Goal: Task Accomplishment & Management: Manage account settings

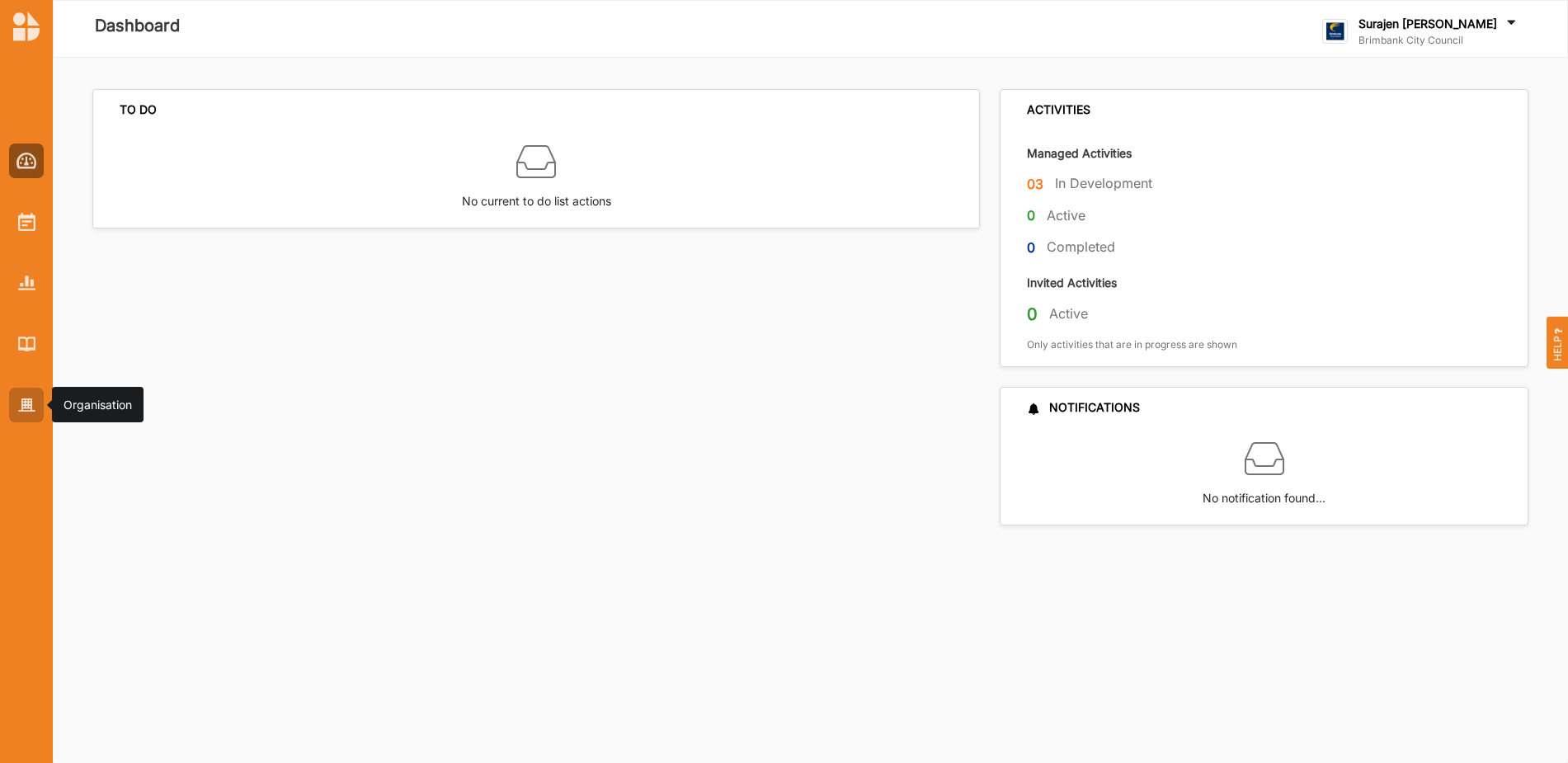
click at [20, 418] on div at bounding box center [26, 405] width 35 height 35
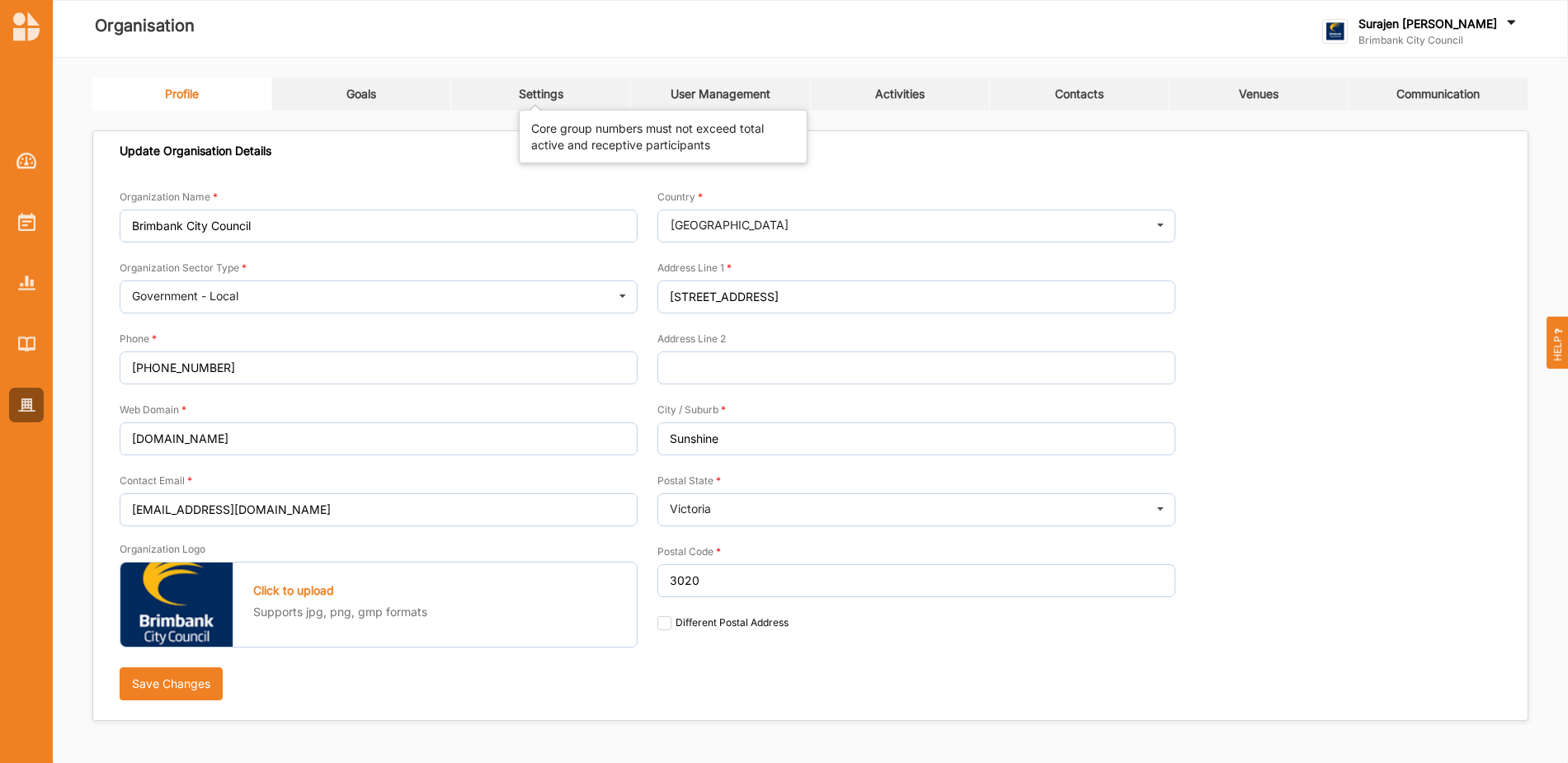
click at [549, 94] on div "Settings" at bounding box center [541, 94] width 44 height 14
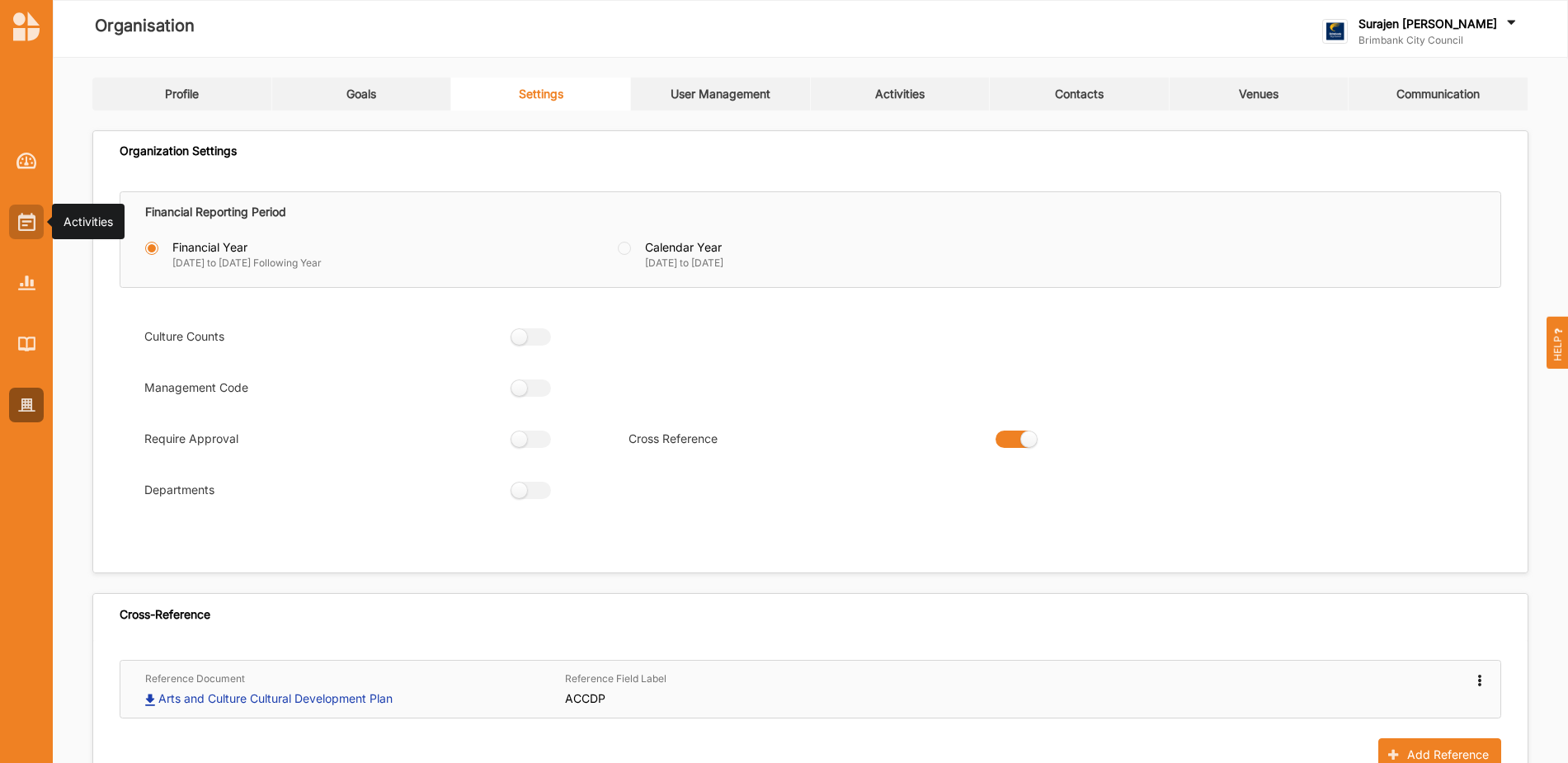
click at [24, 224] on img at bounding box center [26, 221] width 17 height 18
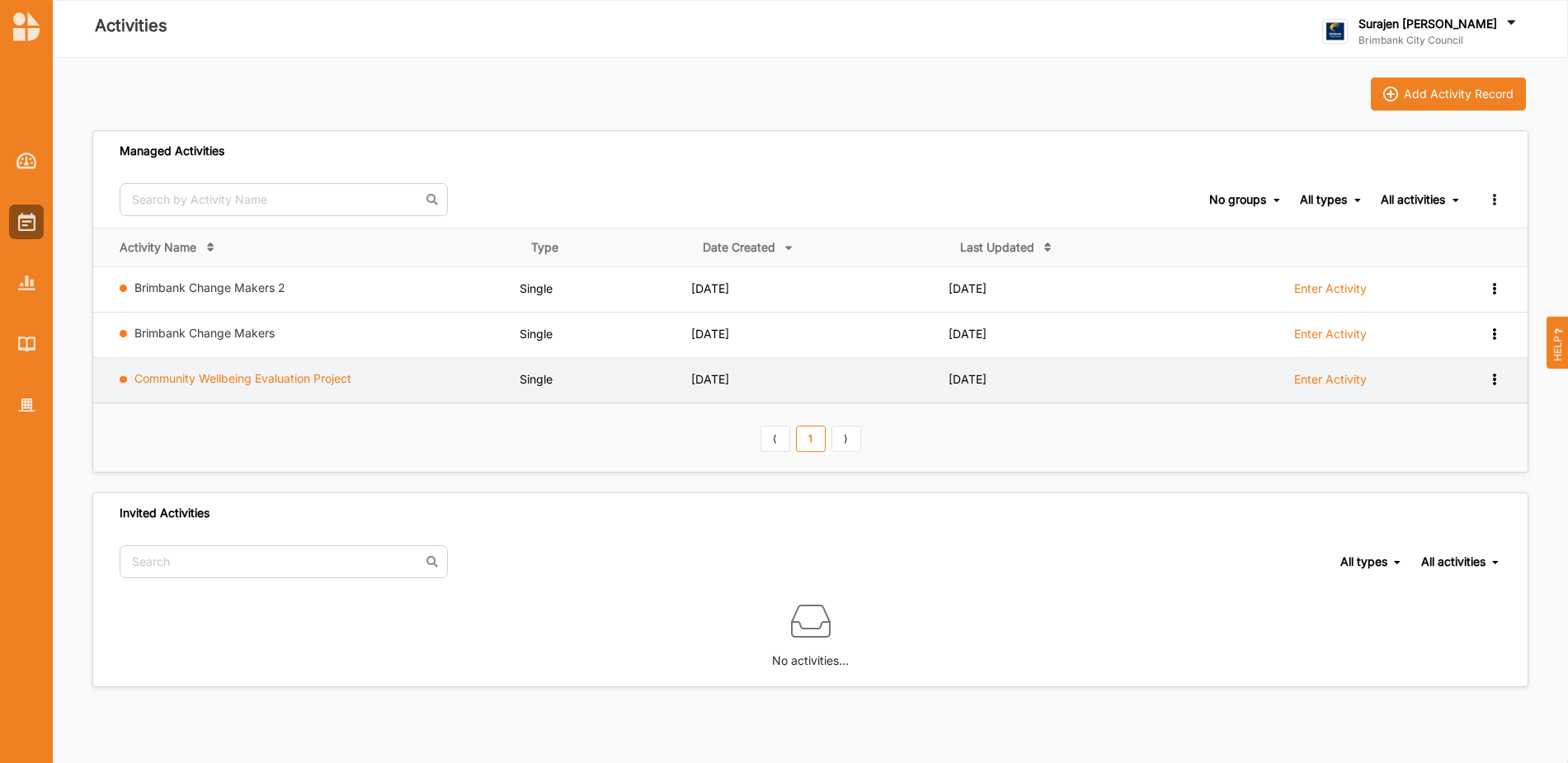
click at [233, 376] on link "Community Wellbeing Evaluation Project" at bounding box center [242, 378] width 217 height 14
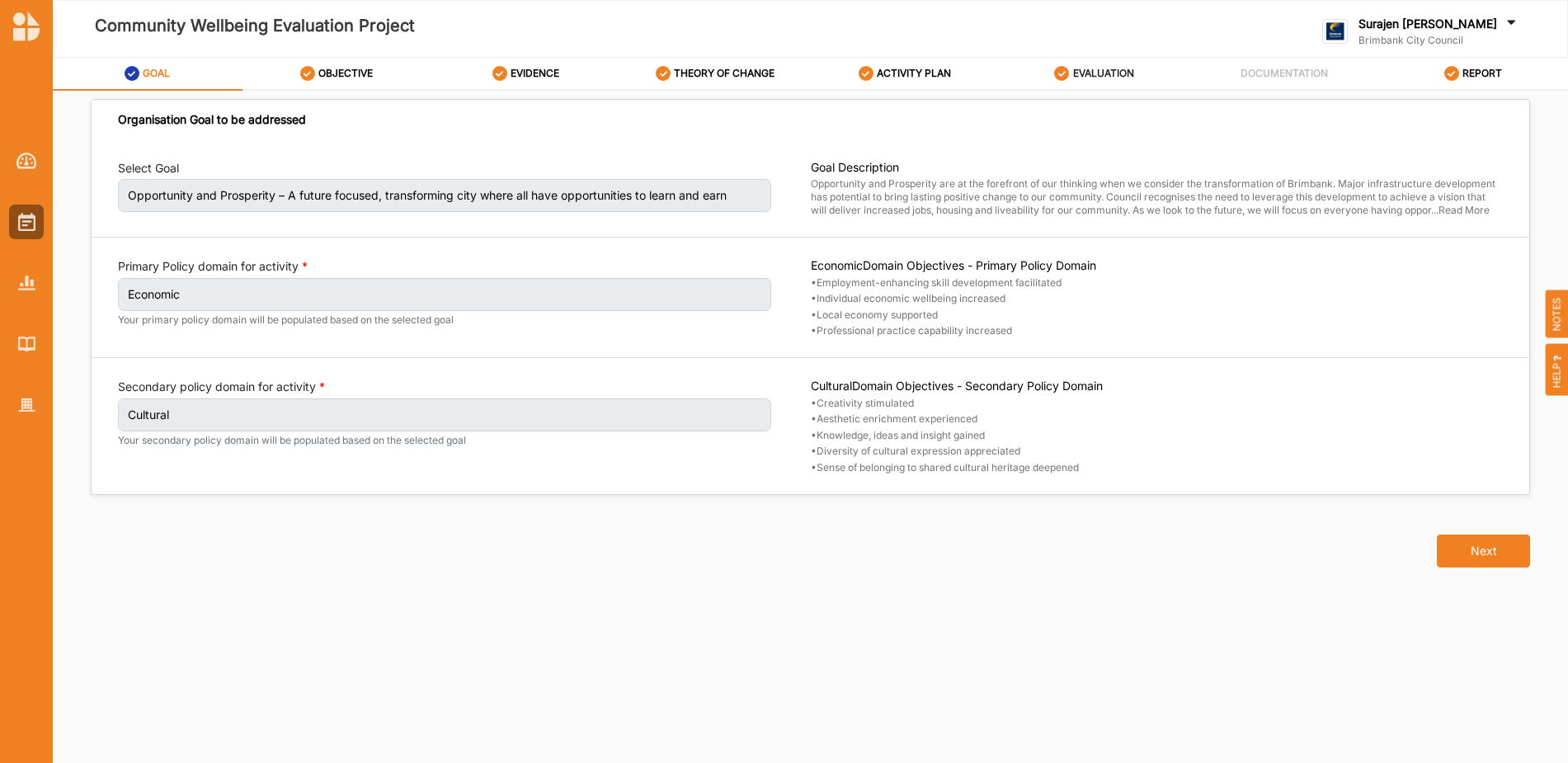
click at [1111, 70] on label "EVALUATION" at bounding box center [1104, 74] width 61 height 14
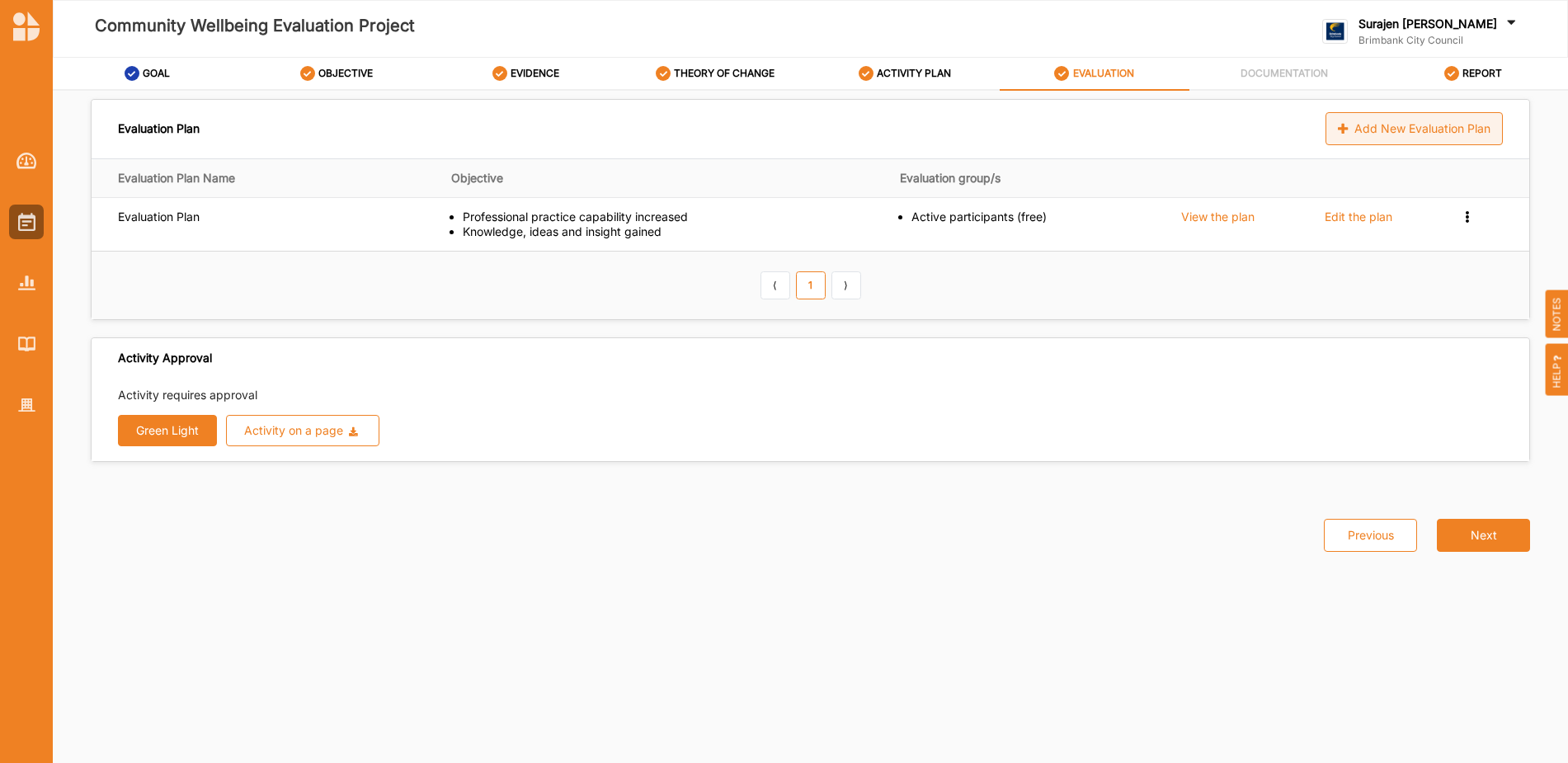
click at [1452, 141] on div "Add New Evaluation Plan" at bounding box center [1414, 128] width 178 height 33
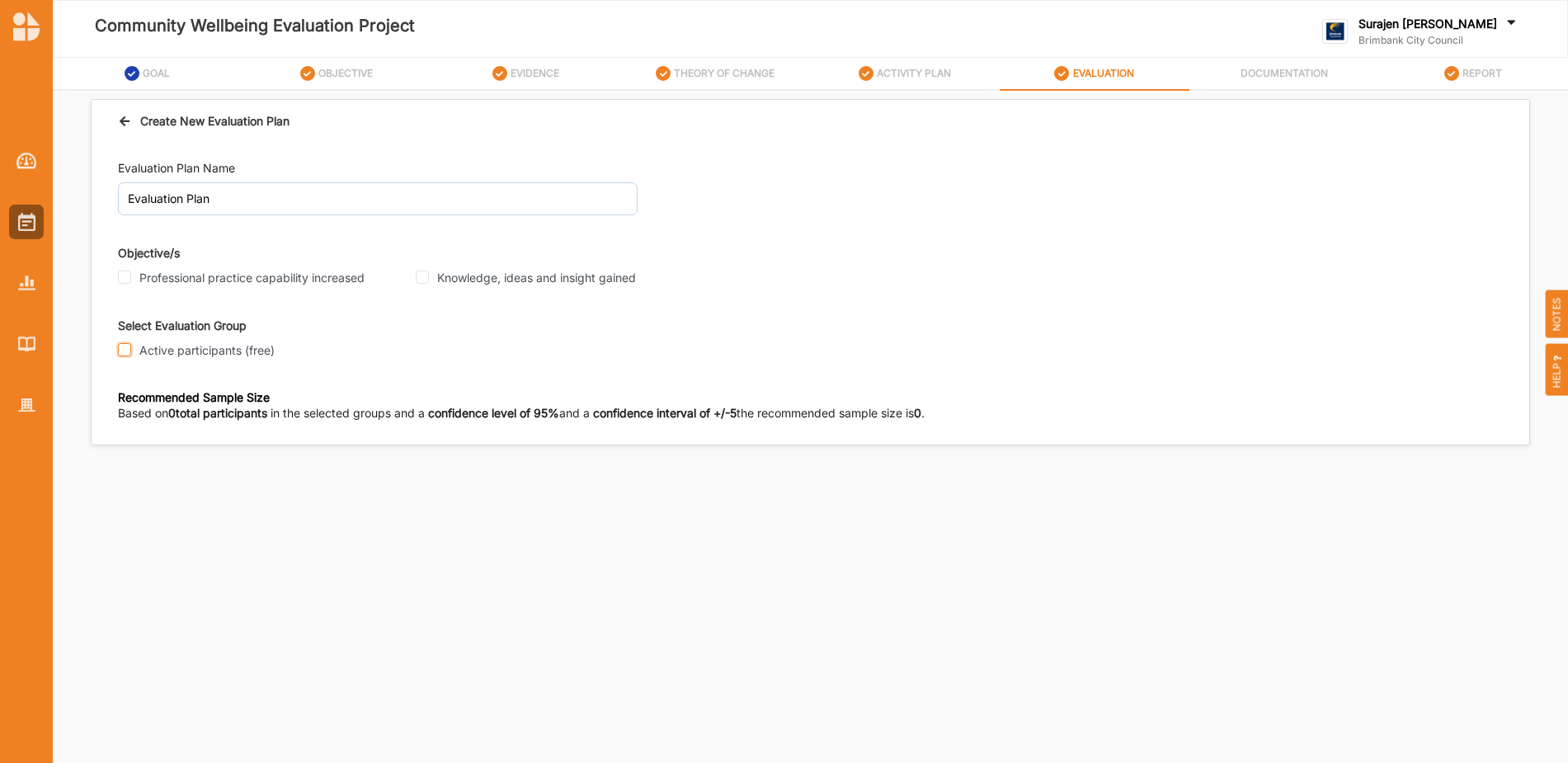
click at [128, 350] on input "Active participants (free)" at bounding box center [125, 350] width 14 height 14
checkbox input "true"
click at [125, 274] on input "Professional practice capability increased" at bounding box center [125, 277] width 14 height 14
checkbox input "true"
drag, startPoint x: 128, startPoint y: 495, endPoint x: 166, endPoint y: 497, distance: 38.1
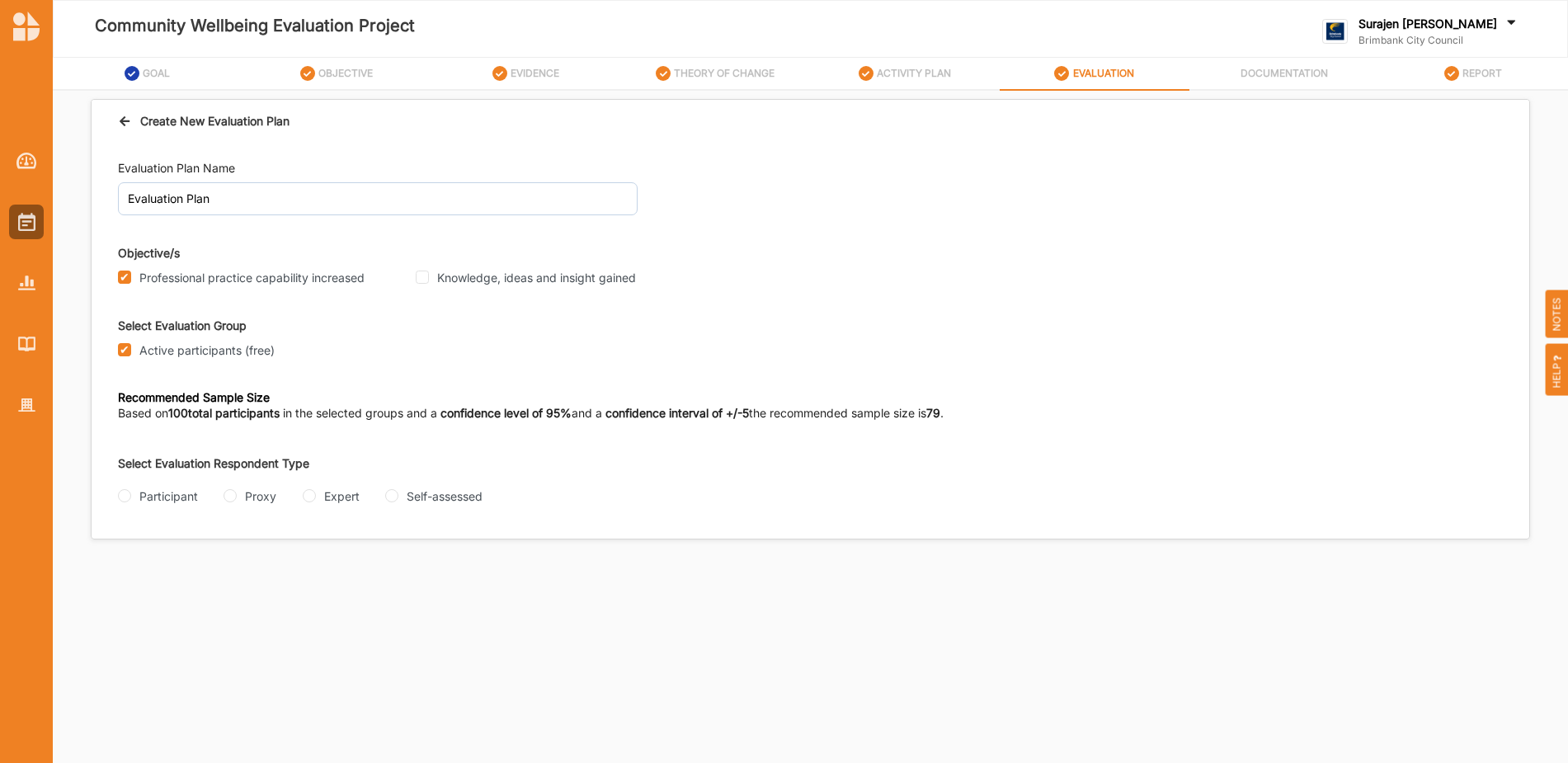
click at [129, 495] on input "Participant" at bounding box center [125, 496] width 14 height 14
radio input "true"
click at [462, 558] on input "Intercept" at bounding box center [458, 562] width 14 height 14
radio input "true"
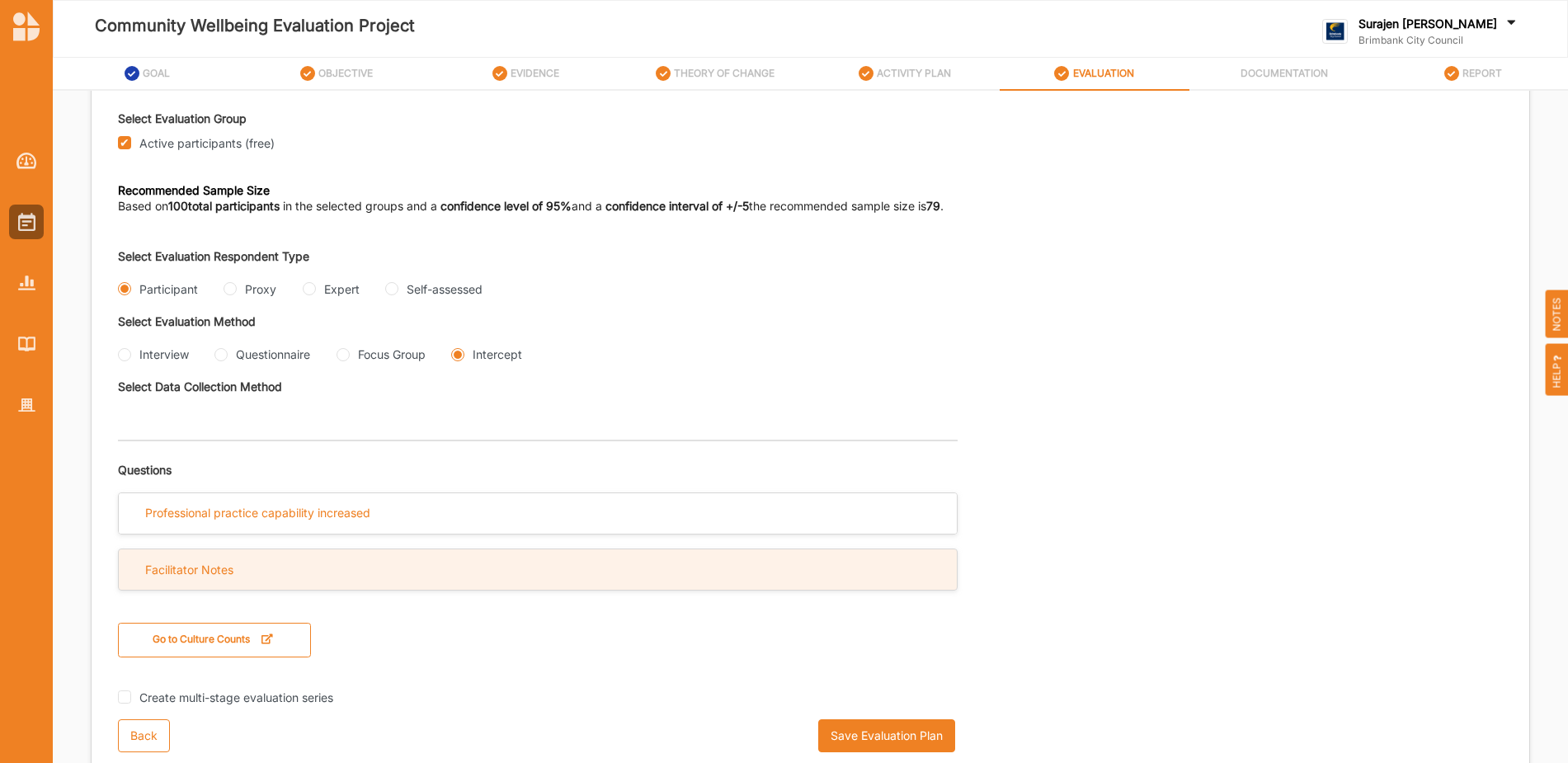
scroll to position [208, 0]
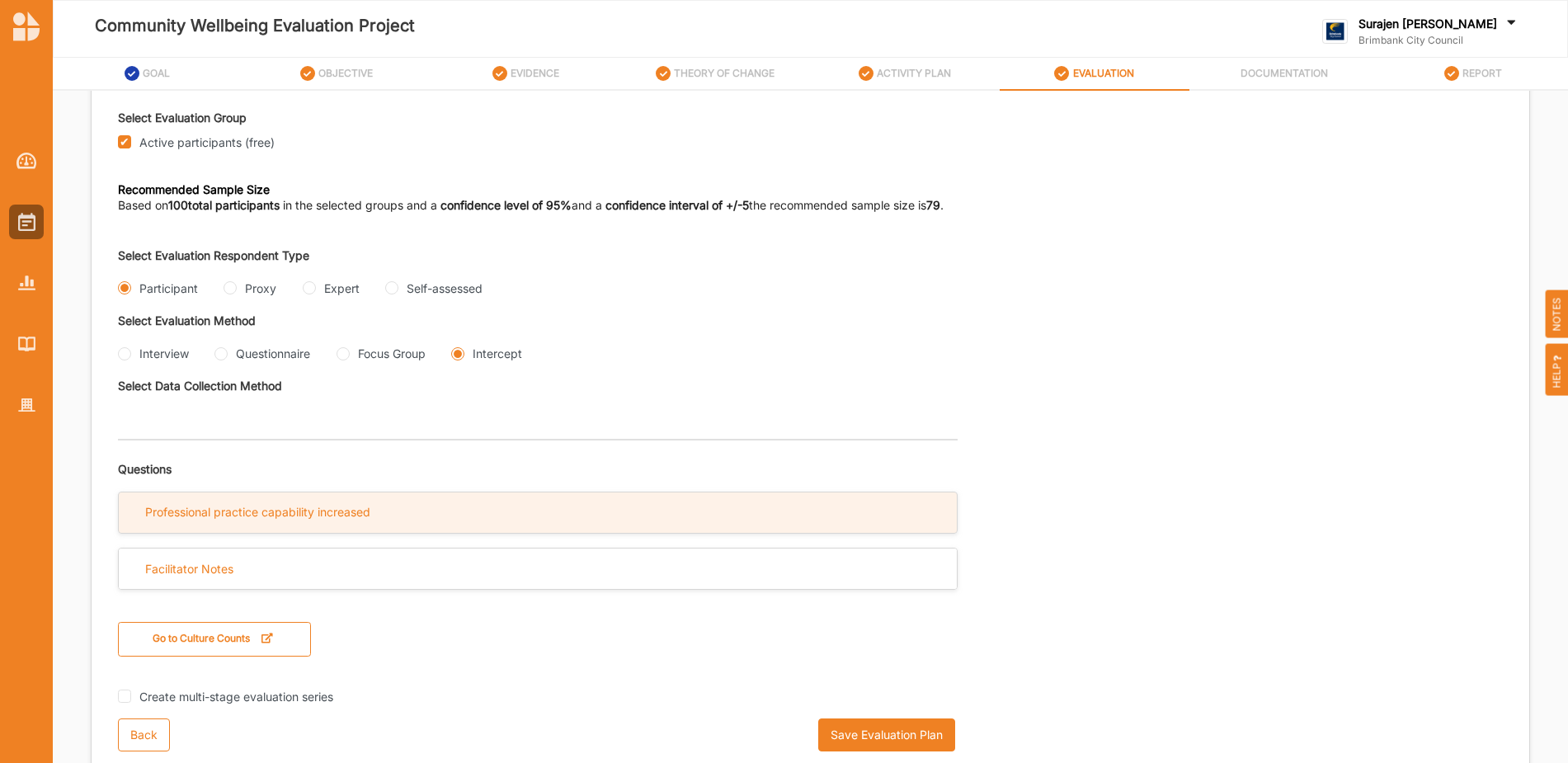
click at [480, 498] on div "Professional practice capability increased" at bounding box center [537, 513] width 838 height 41
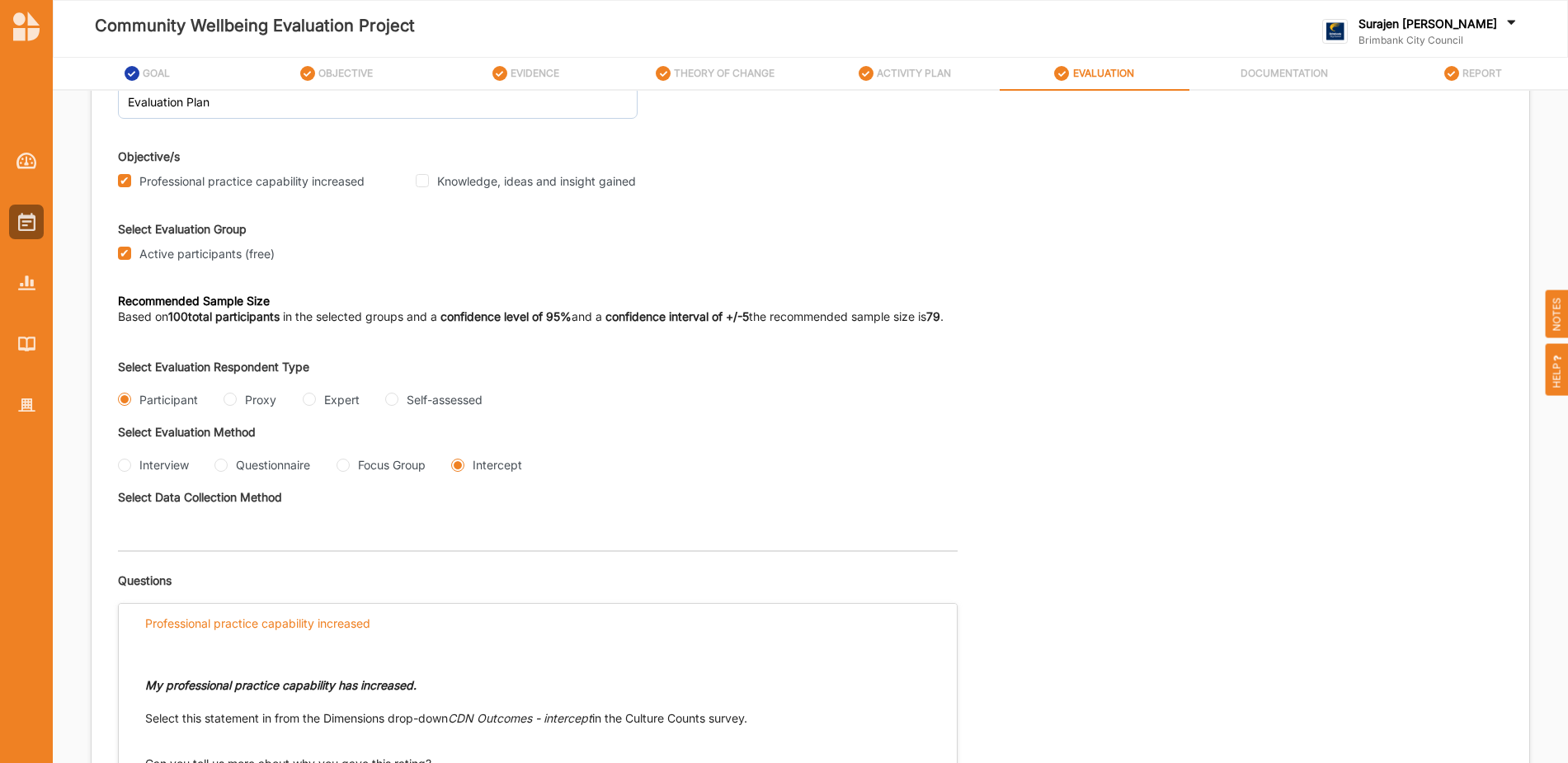
scroll to position [0, 0]
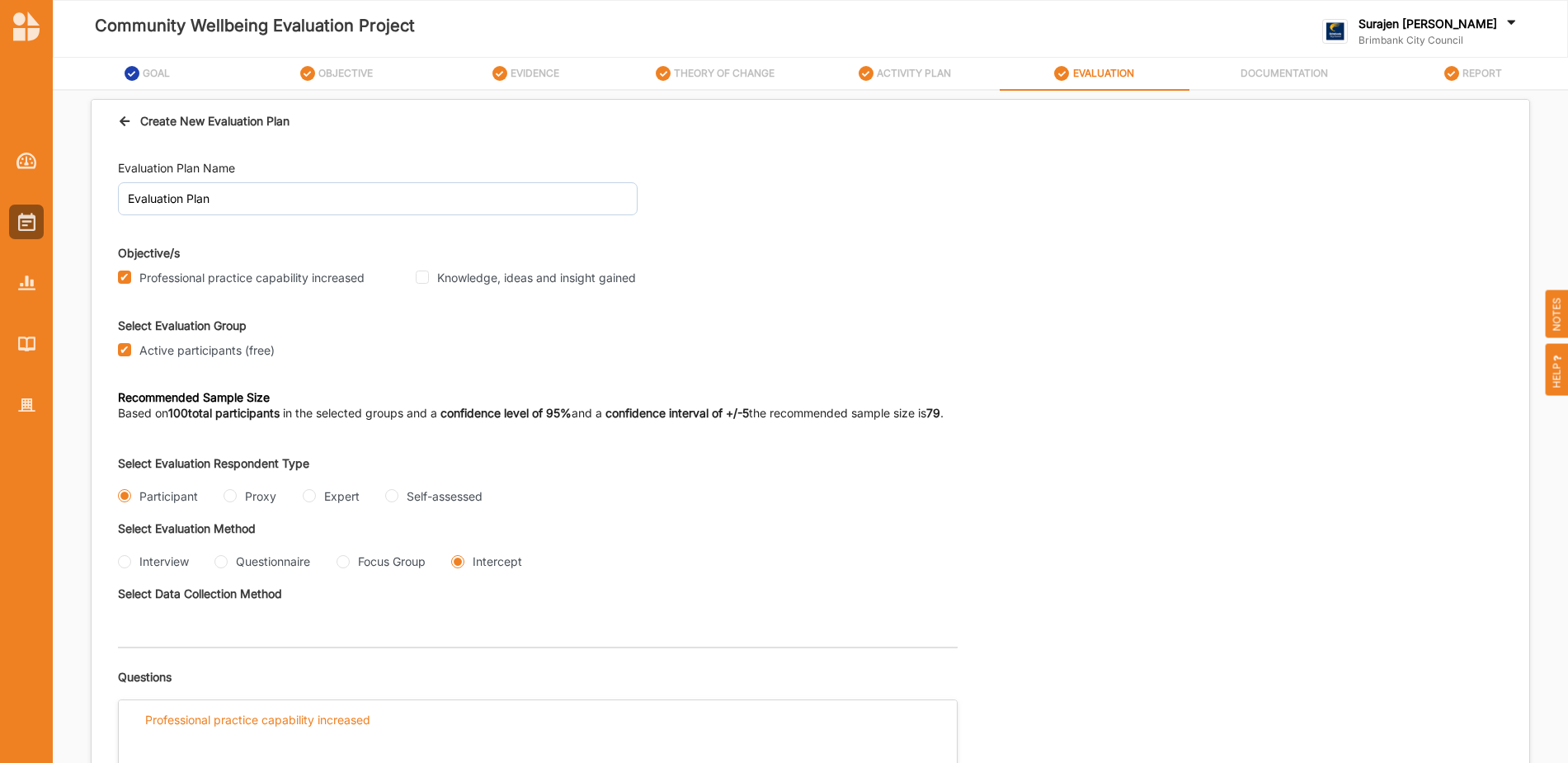
click at [137, 114] on div "Create New Evaluation Plan" at bounding box center [204, 121] width 172 height 17
drag, startPoint x: 117, startPoint y: 117, endPoint x: 127, endPoint y: 115, distance: 10.2
click at [122, 117] on div "Create New Evaluation Plan" at bounding box center [810, 121] width 1438 height 43
click at [129, 115] on icon at bounding box center [125, 119] width 14 height 12
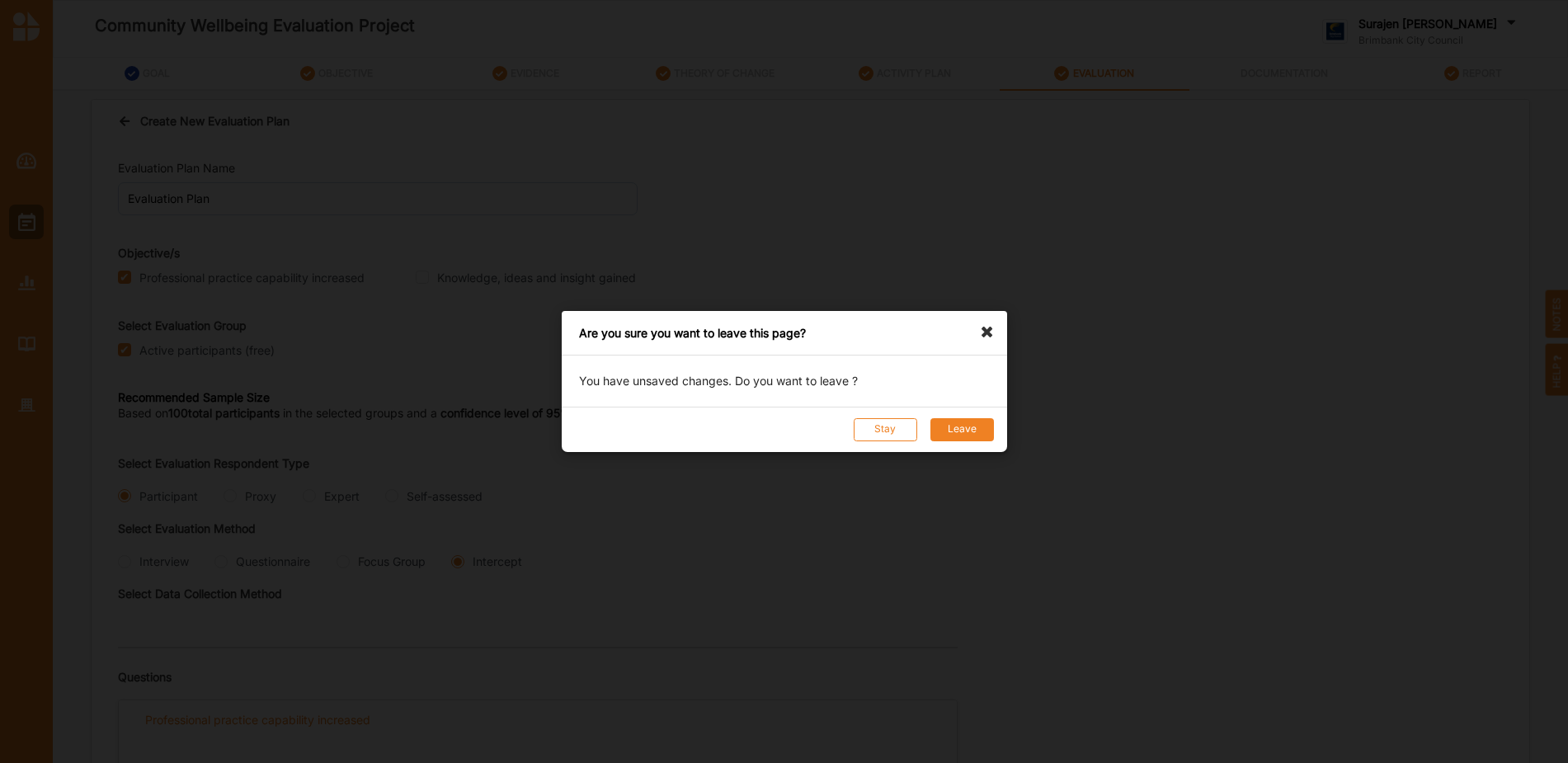
click at [959, 419] on button "Leave" at bounding box center [961, 430] width 64 height 23
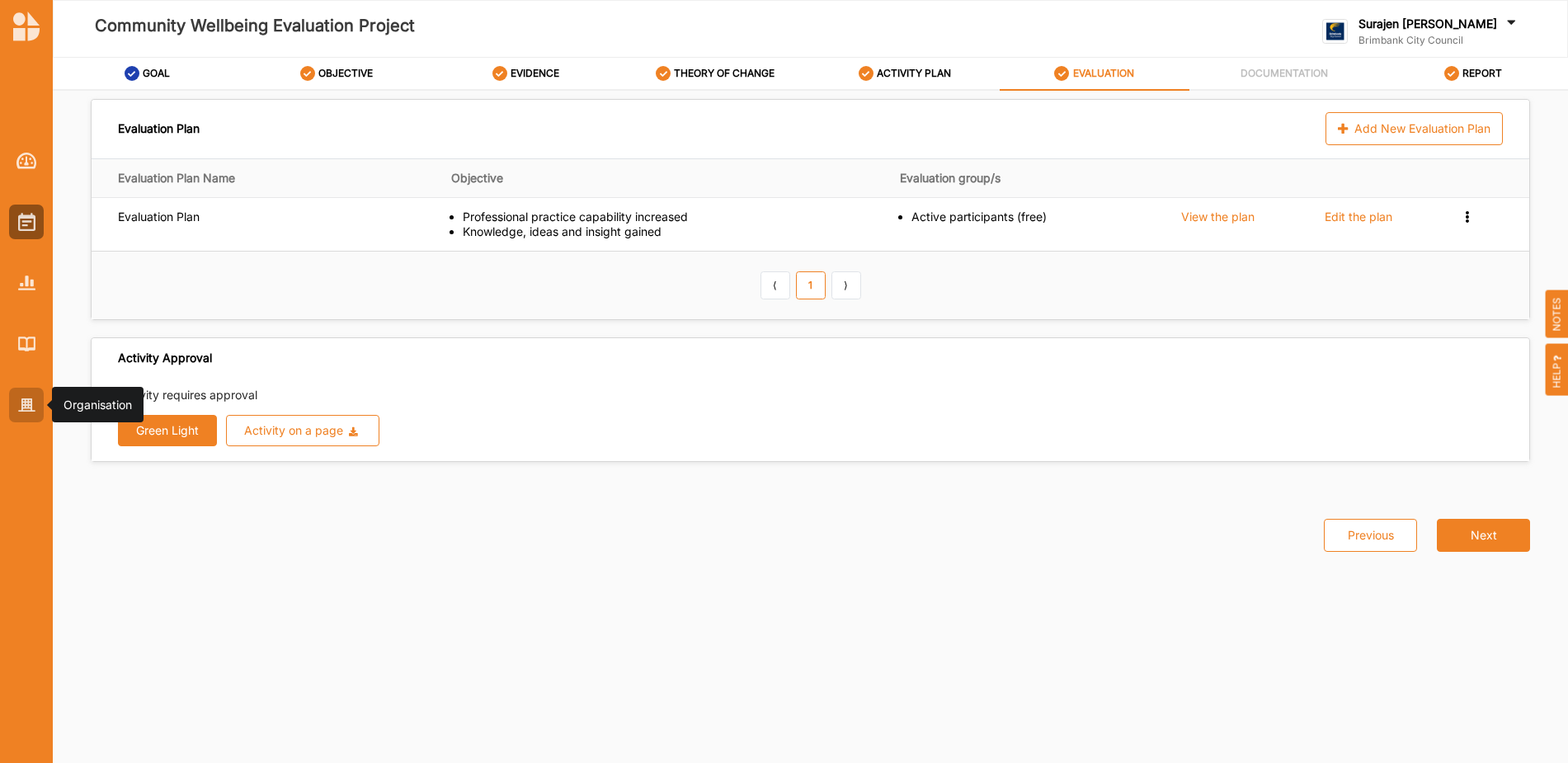
click at [17, 415] on div at bounding box center [26, 405] width 35 height 35
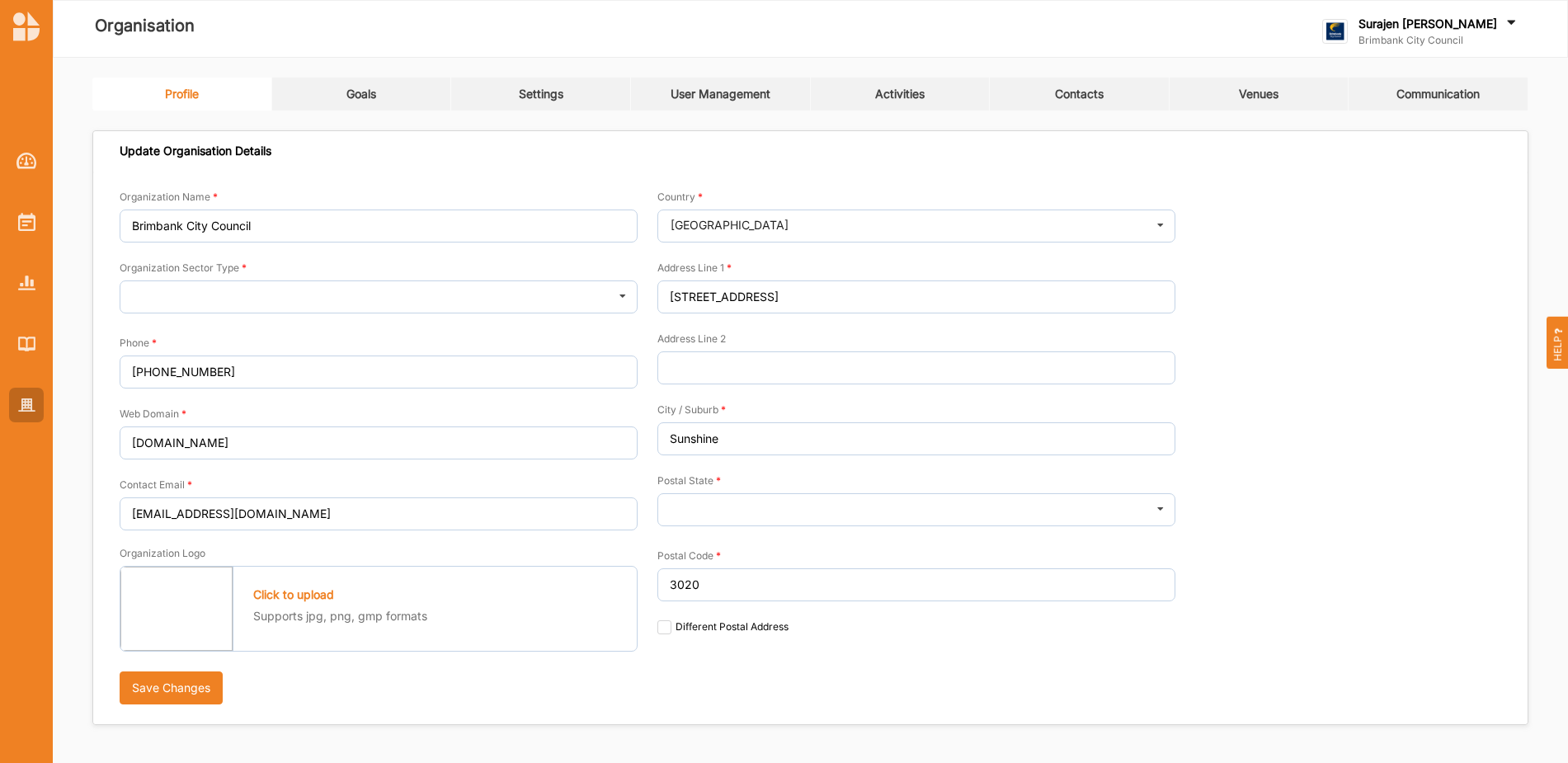
type input "Brimbank City Council"
type input "[PHONE_NUMBER]"
type input "[DOMAIN_NAME]"
type input "[EMAIL_ADDRESS][DOMAIN_NAME]"
type input "[STREET_ADDRESS]"
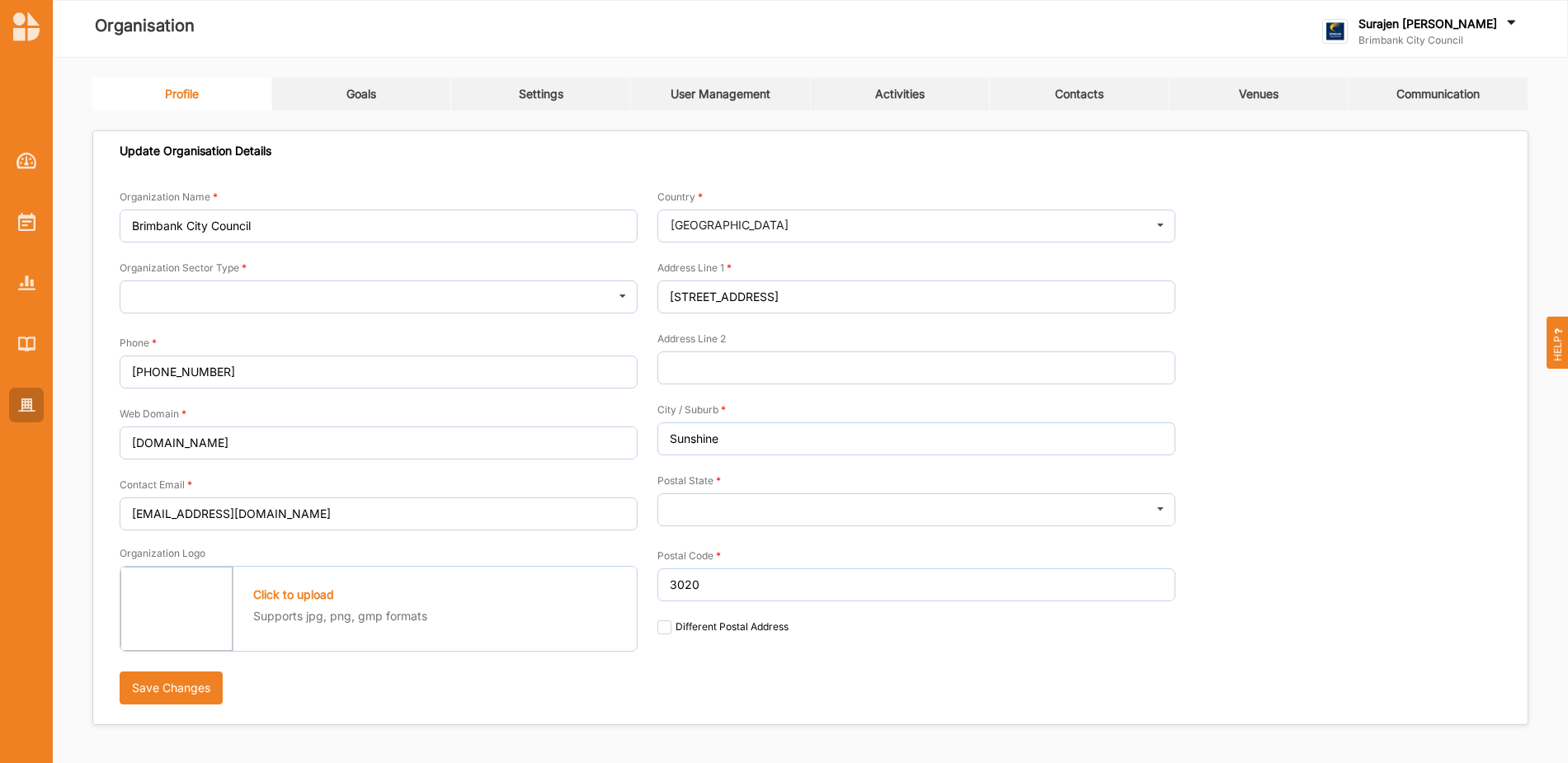
type input "Sunshine"
type input "3020"
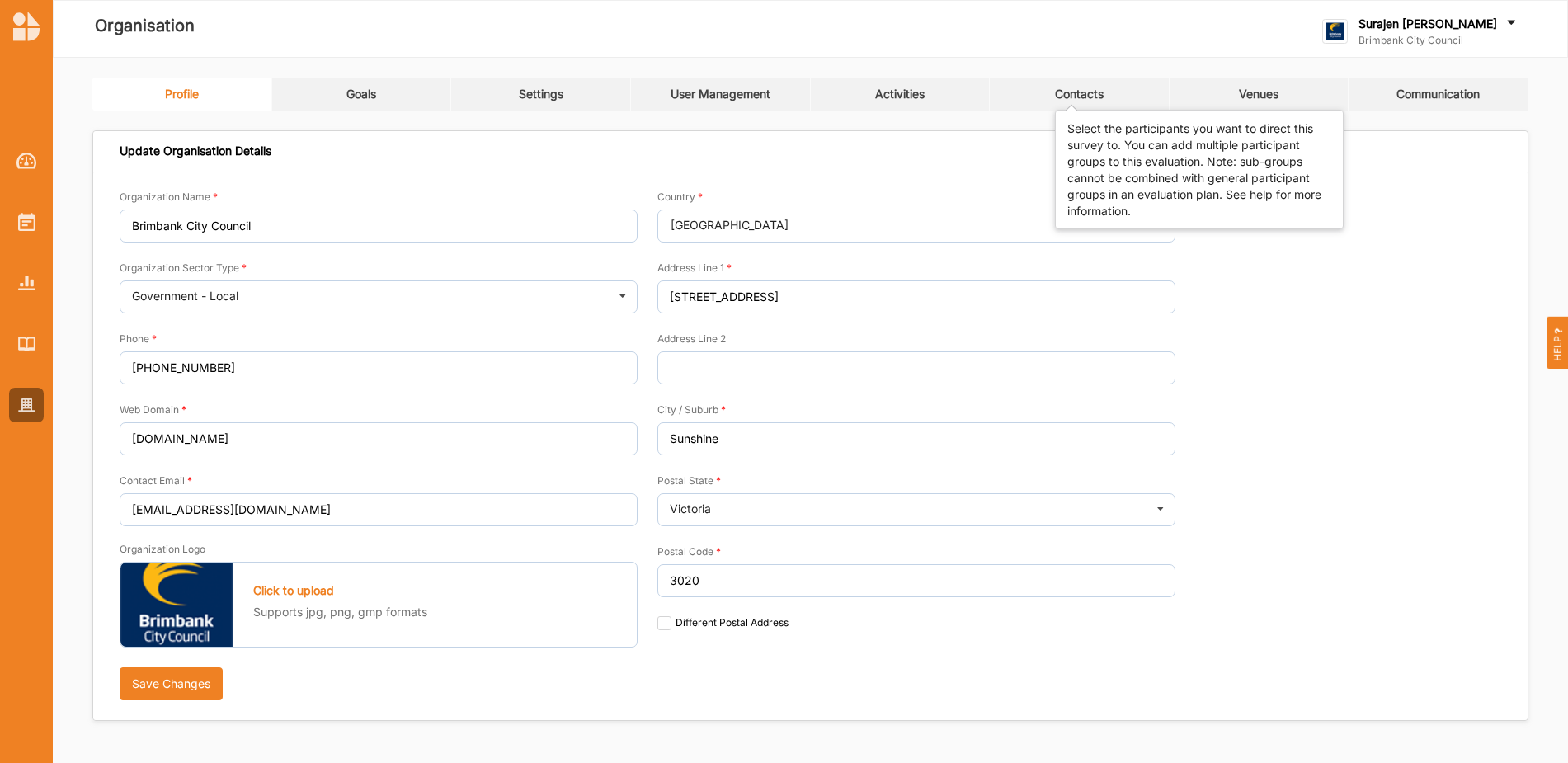
click at [1071, 94] on div "Contacts" at bounding box center [1079, 94] width 48 height 14
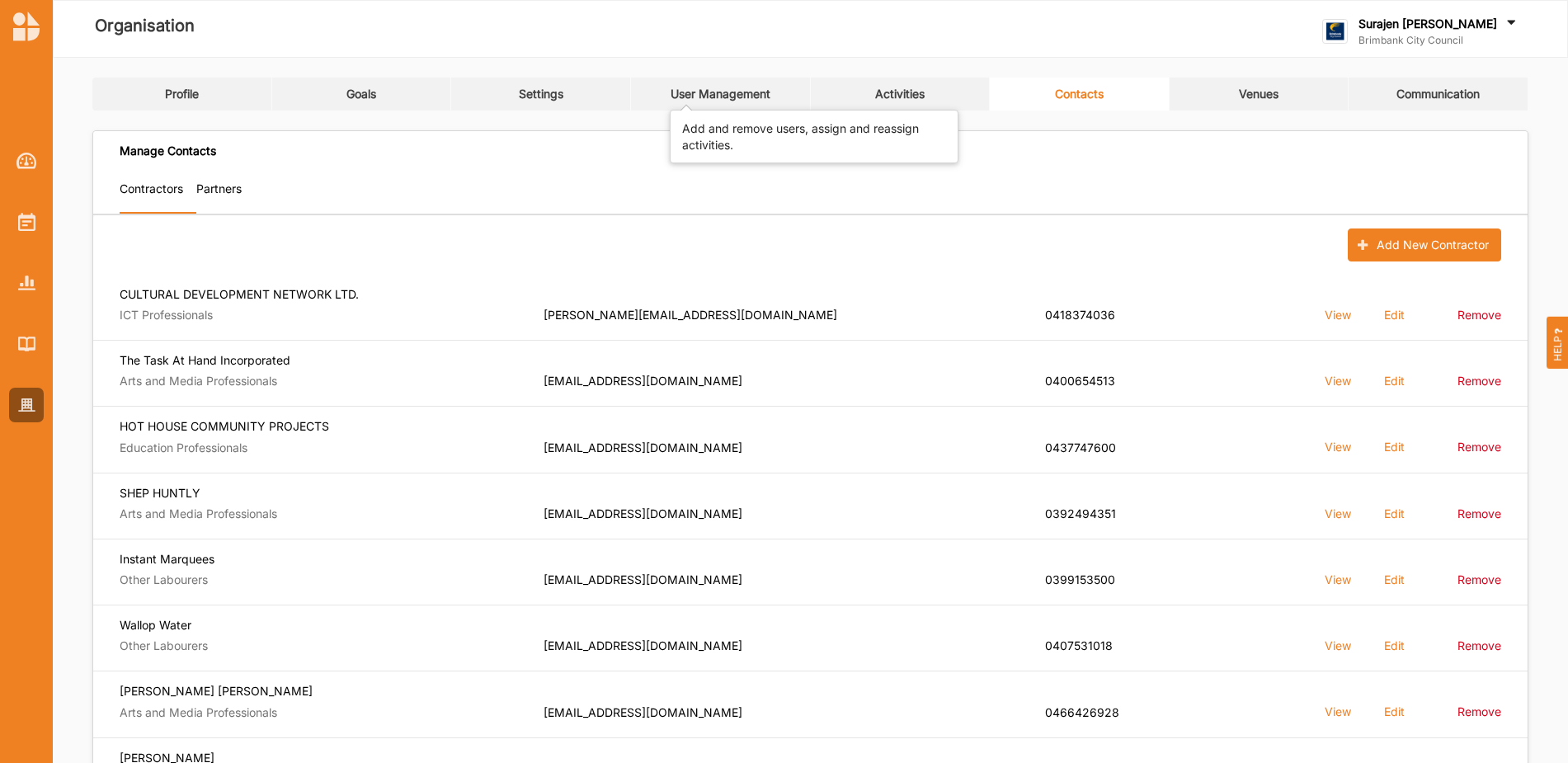
click at [696, 92] on div "User Management" at bounding box center [720, 94] width 99 height 14
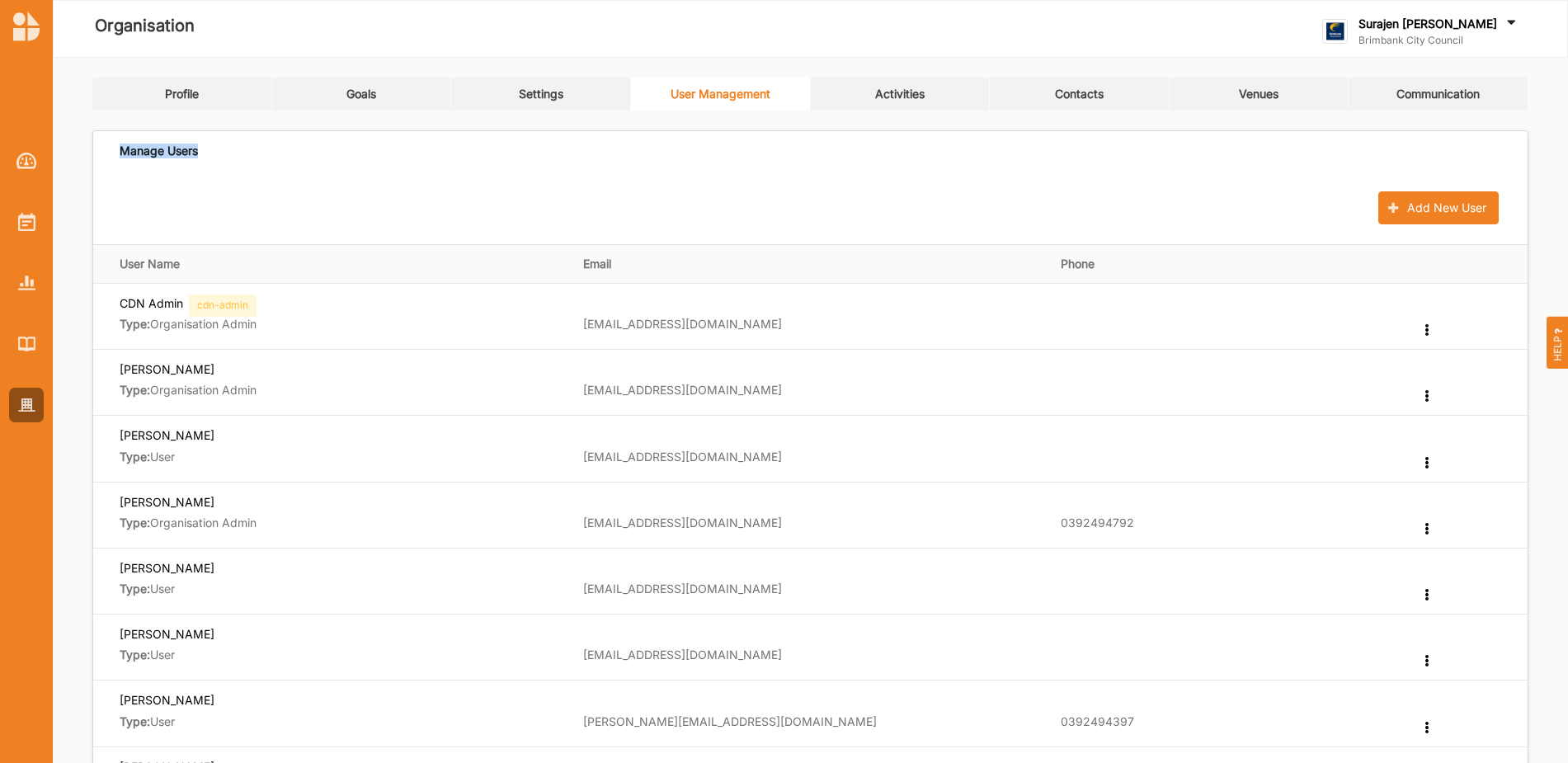
drag, startPoint x: 905, startPoint y: 108, endPoint x: 908, endPoint y: 88, distance: 20.2
click at [760, 101] on link "User Management" at bounding box center [720, 94] width 179 height 33
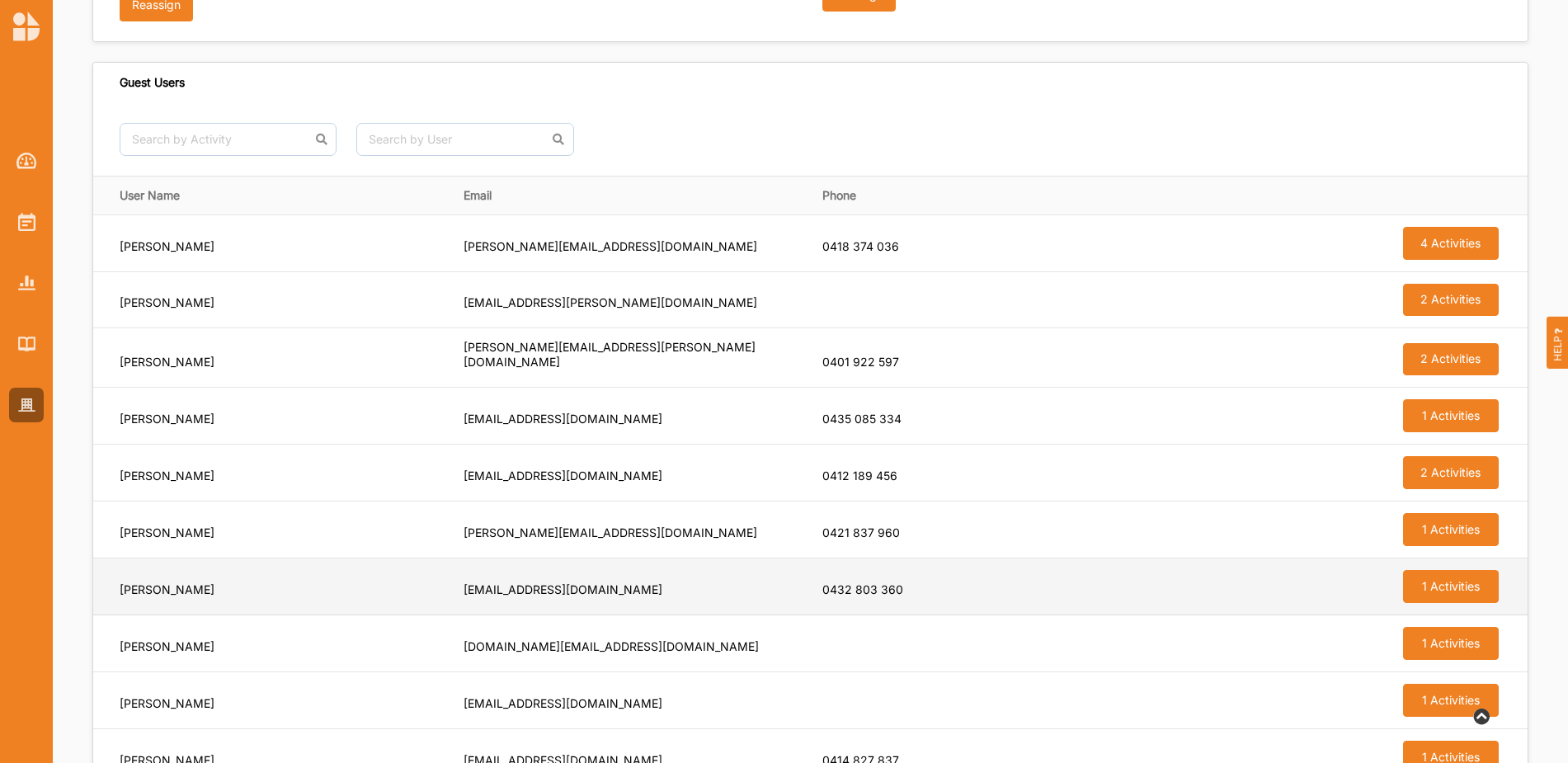
scroll to position [1443, 0]
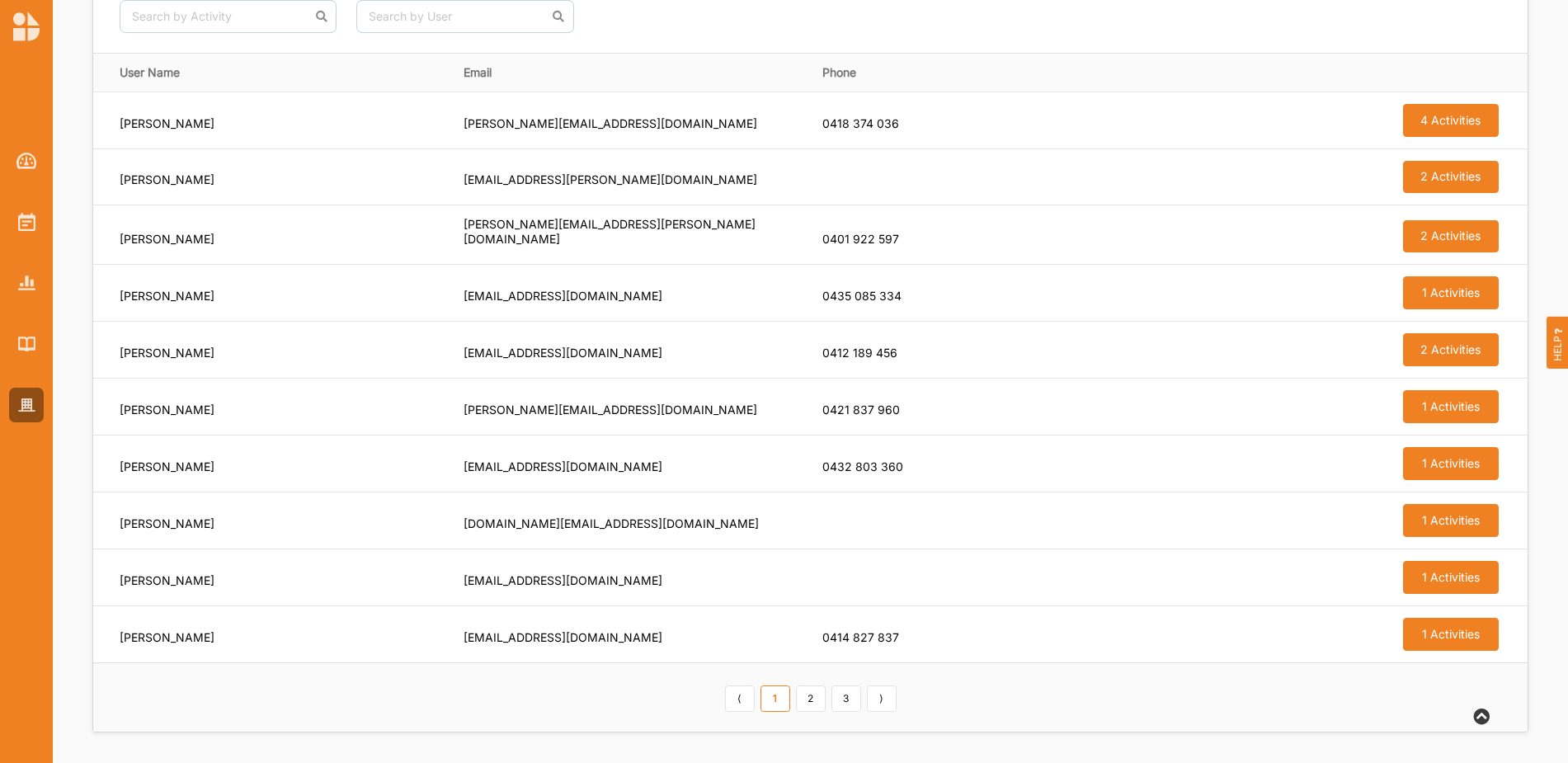
click at [840, 696] on link "3" at bounding box center [846, 698] width 30 height 26
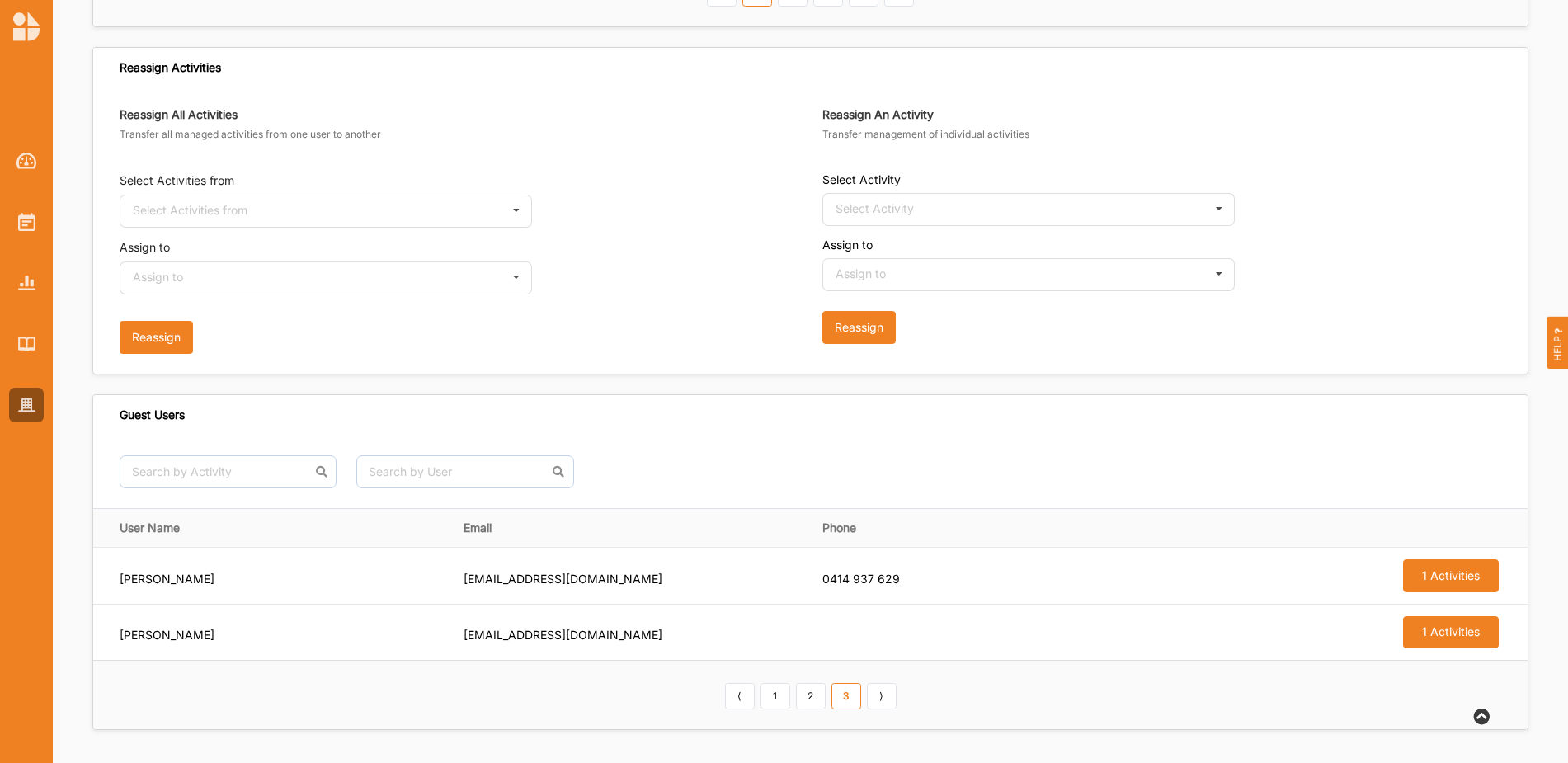
scroll to position [988, 0]
click at [809, 703] on link "2" at bounding box center [810, 696] width 30 height 26
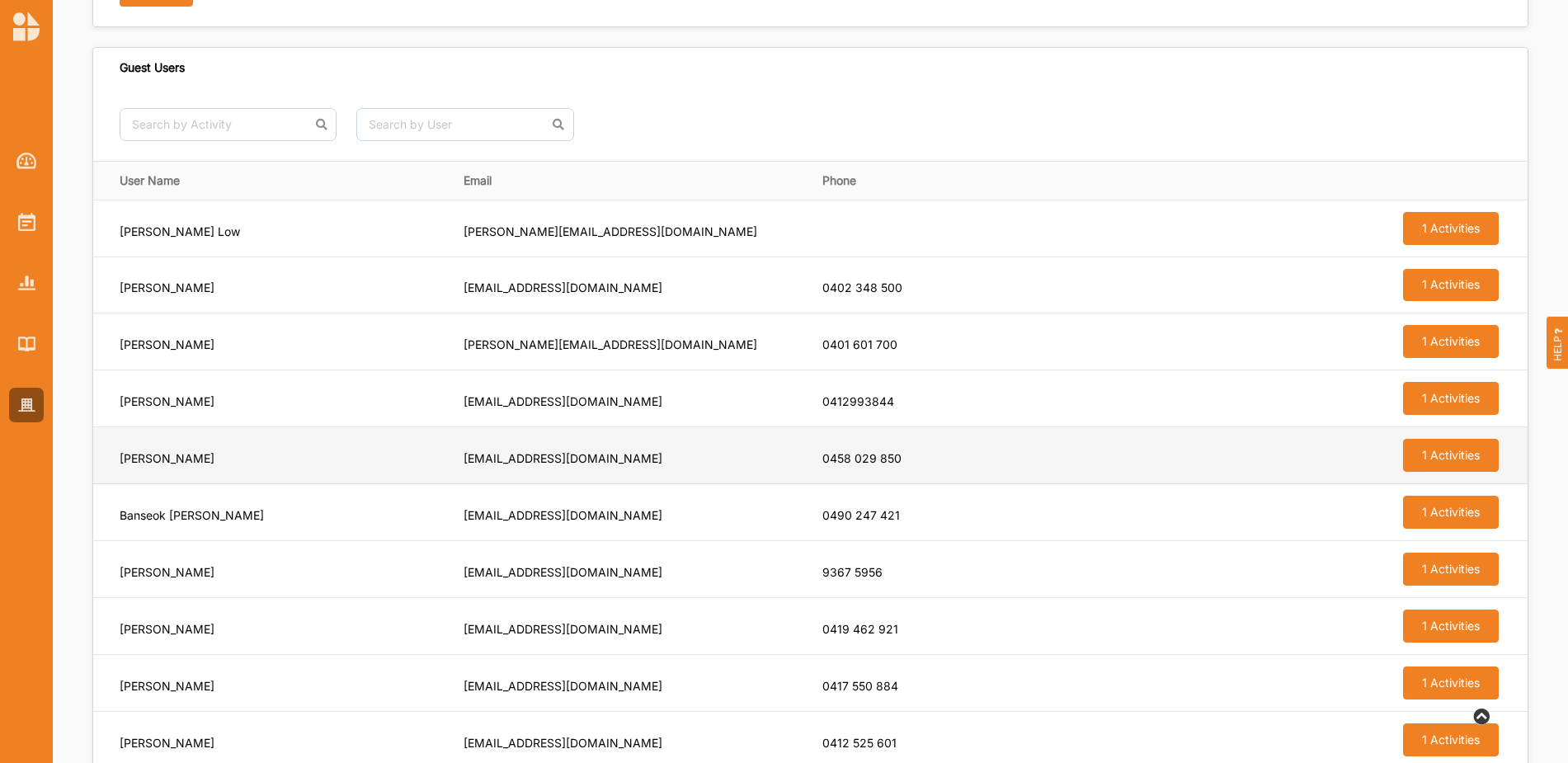
scroll to position [1443, 0]
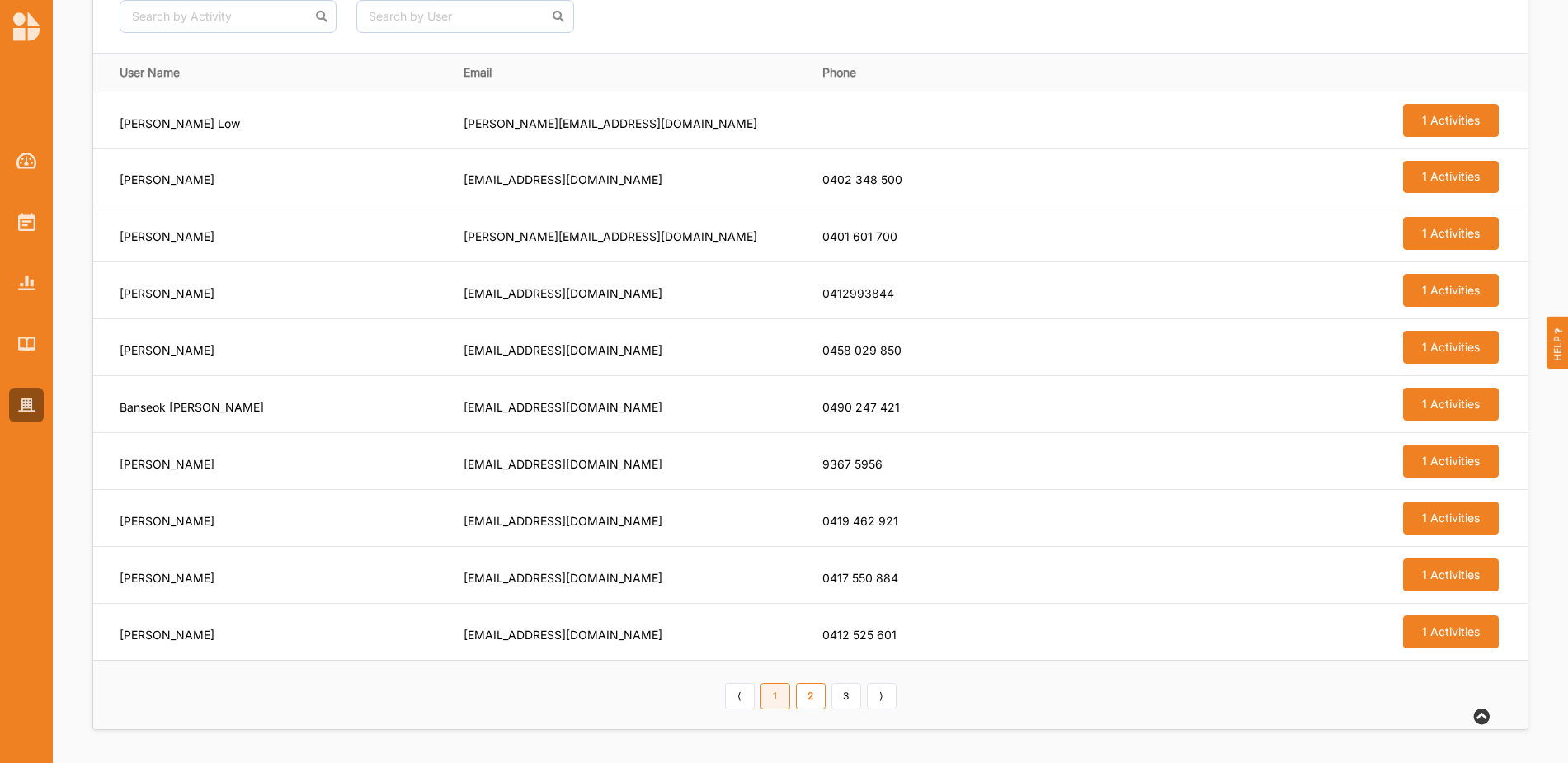
click at [770, 689] on link "1" at bounding box center [775, 696] width 30 height 26
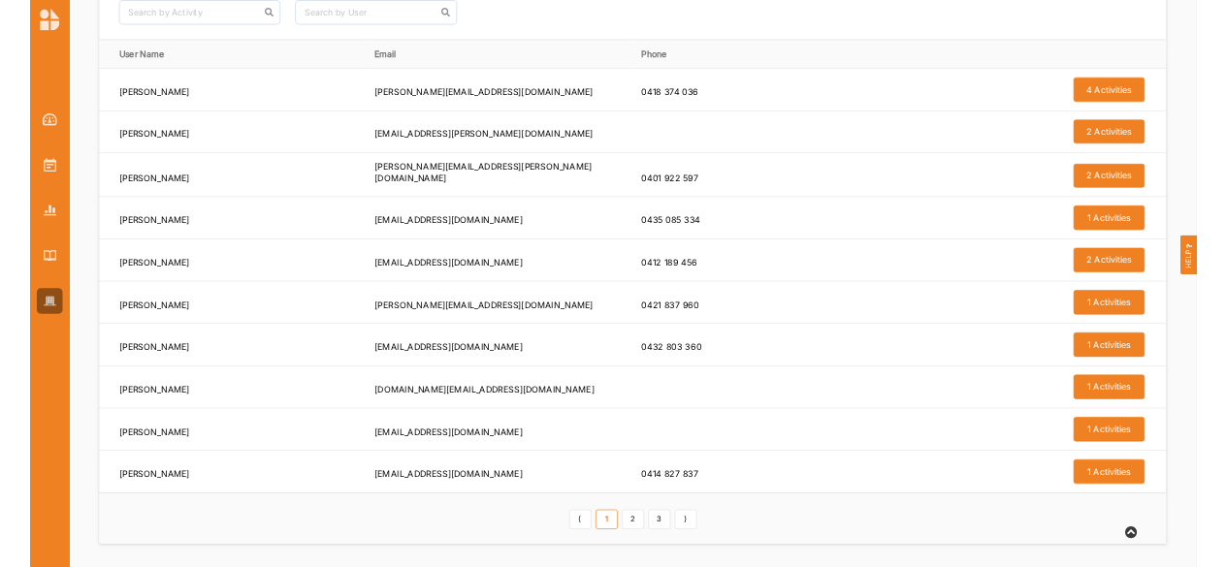
scroll to position [1690, 0]
